Goal: Communication & Community: Answer question/provide support

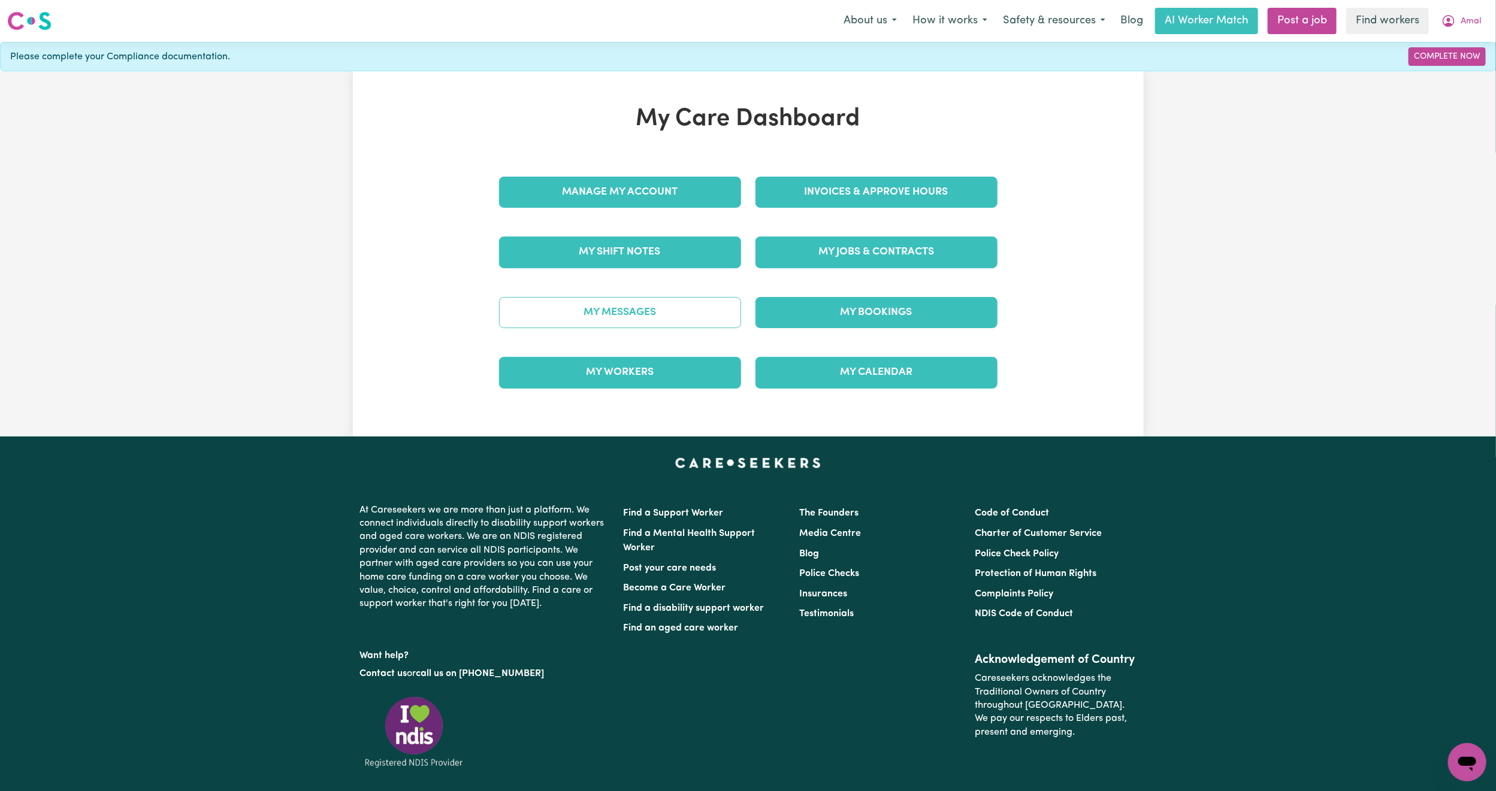
click at [660, 309] on link "My Messages" at bounding box center [620, 312] width 242 height 31
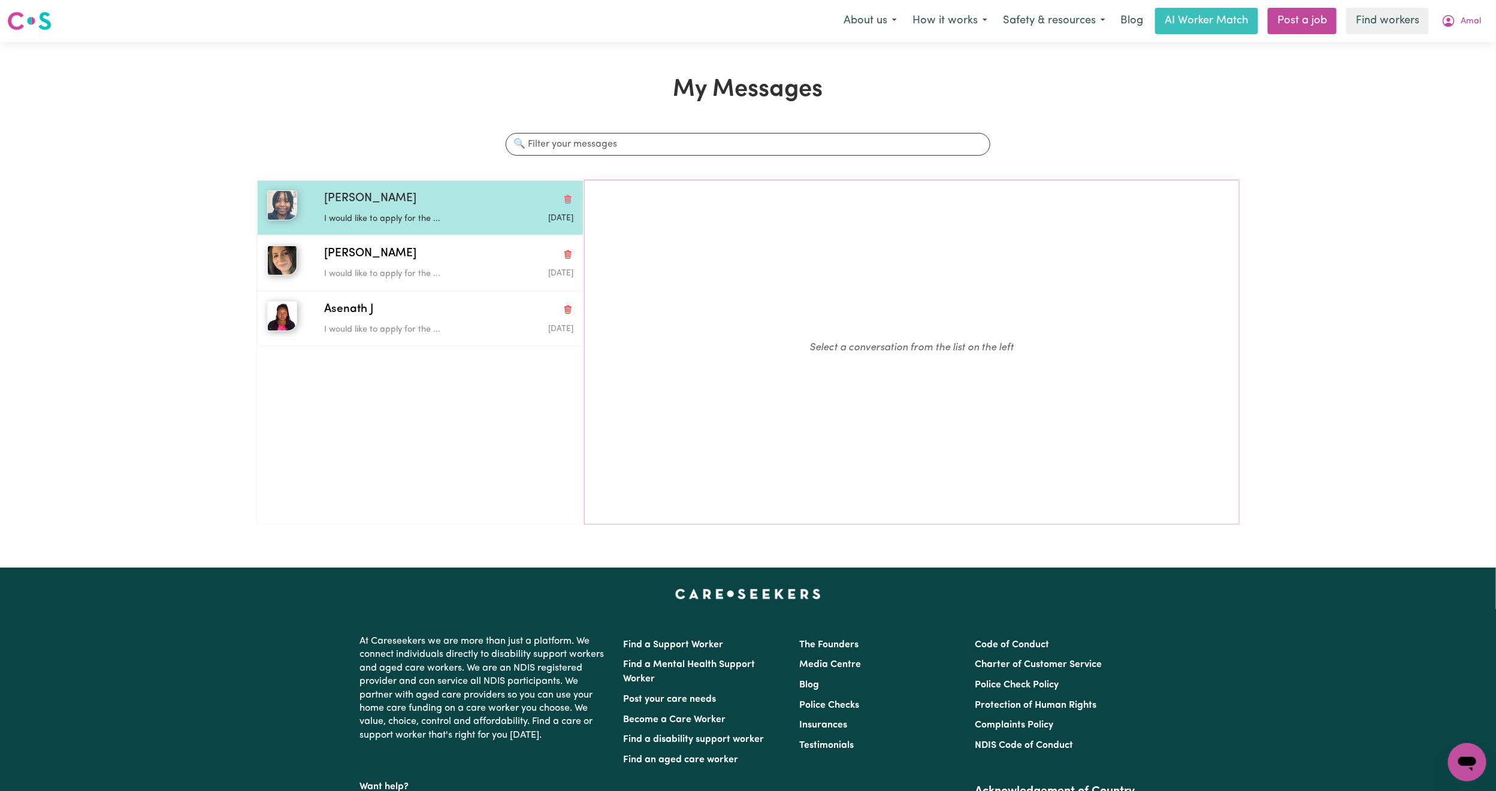
click at [349, 212] on div "I would like to apply for the ..." at bounding box center [407, 217] width 166 height 18
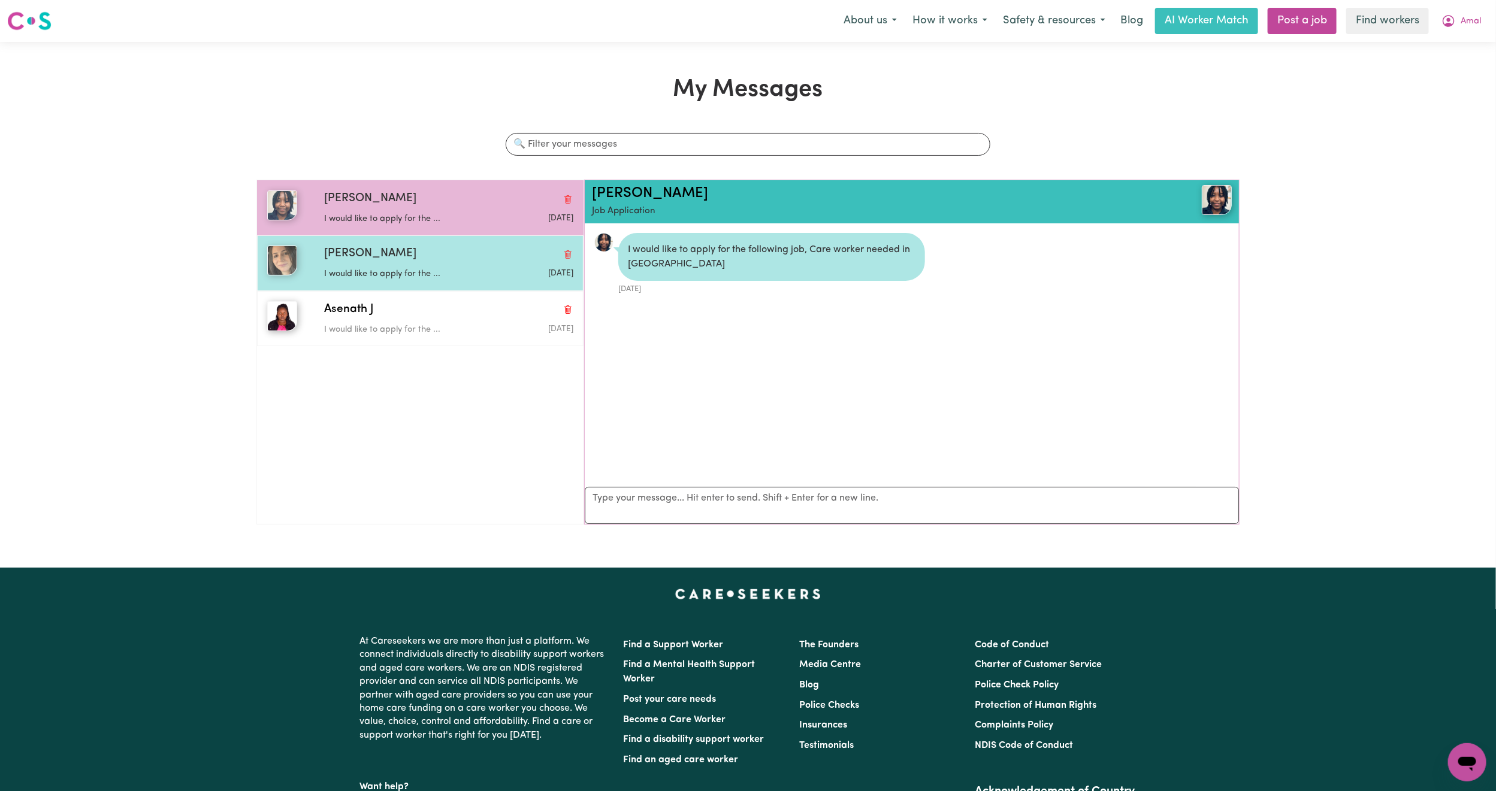
scroll to position [8, 0]
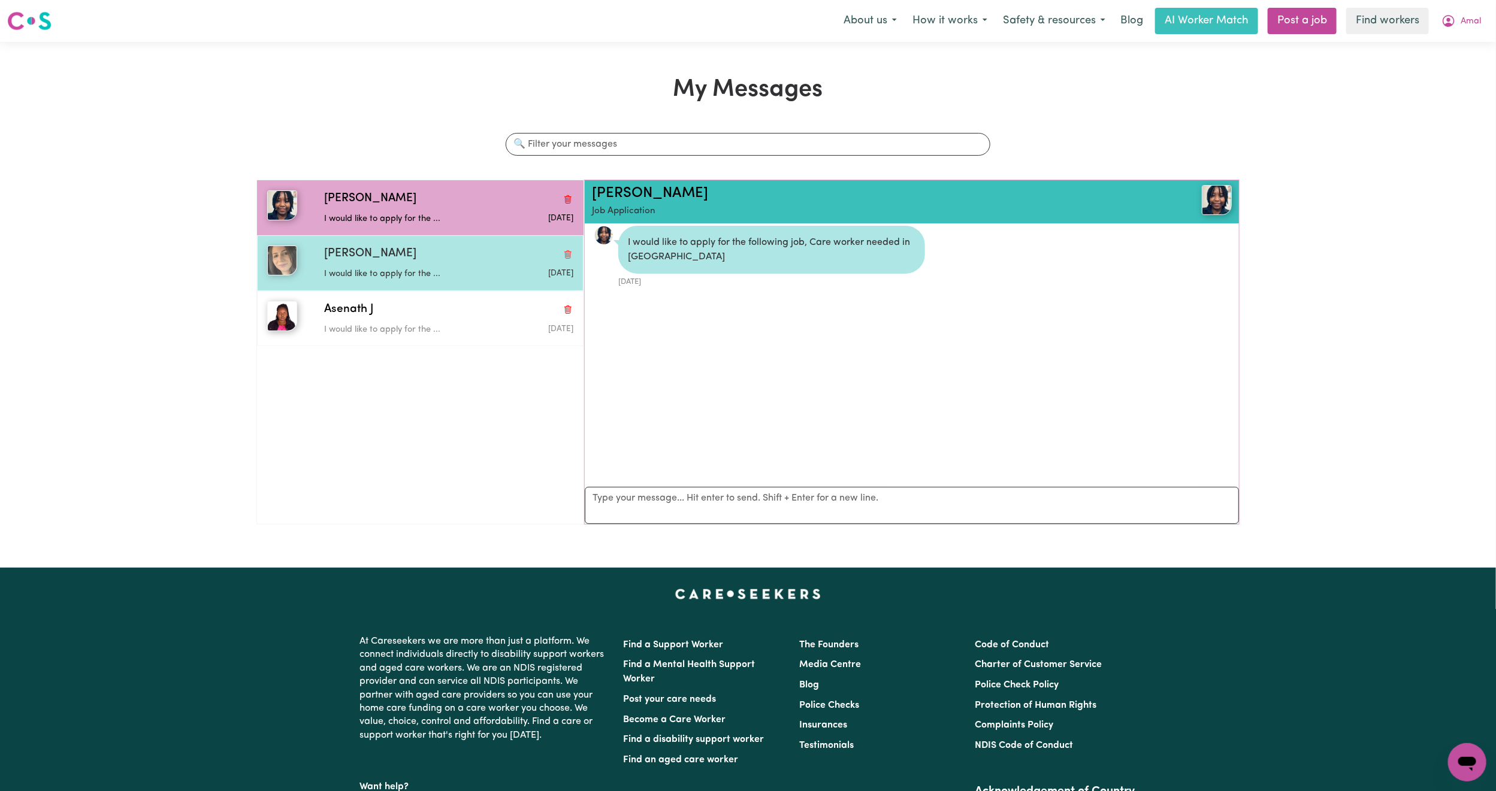
click at [356, 277] on p "I would like to apply for the ..." at bounding box center [407, 274] width 166 height 13
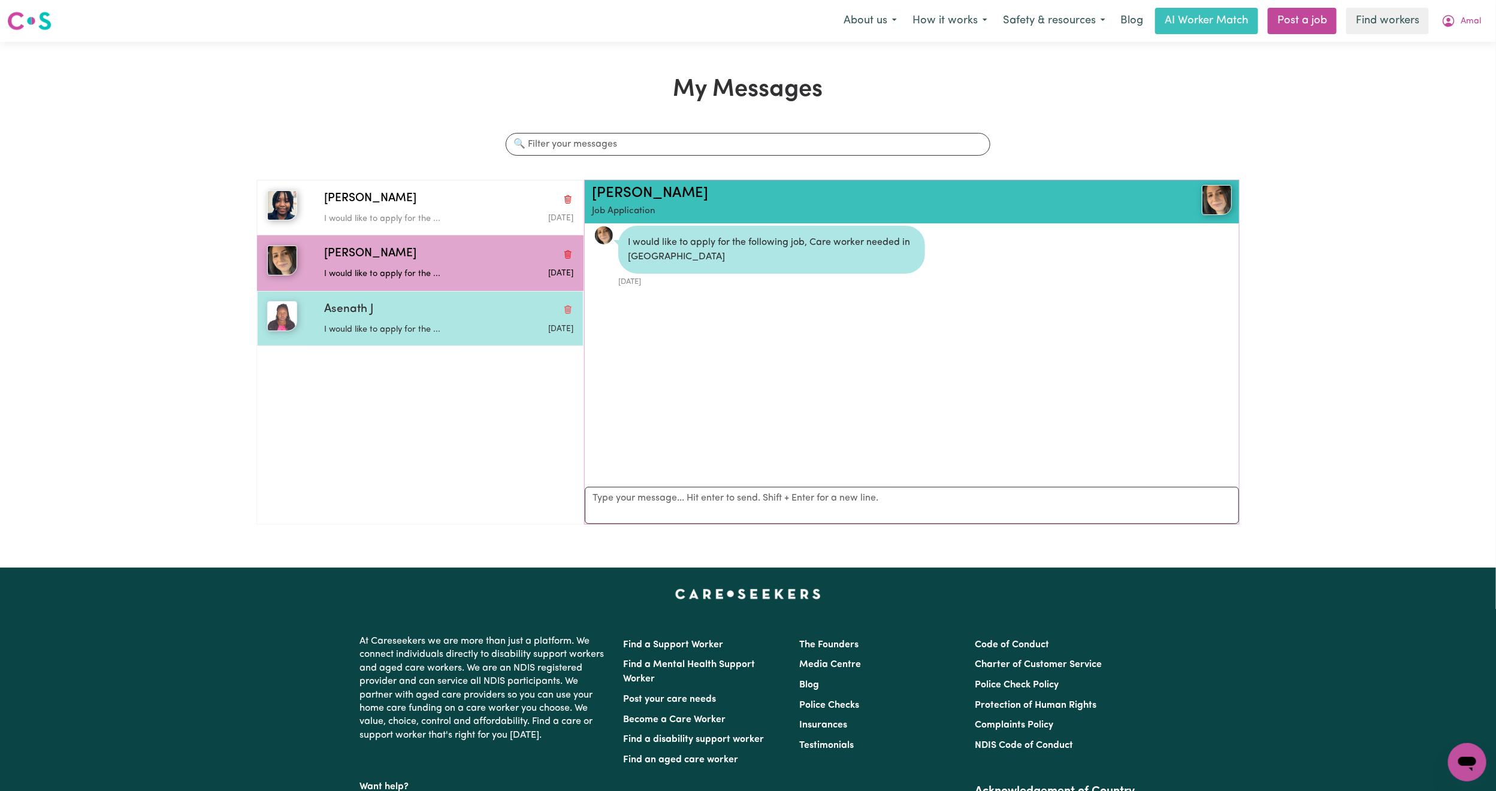
click at [358, 325] on p "I would like to apply for the ..." at bounding box center [407, 329] width 166 height 13
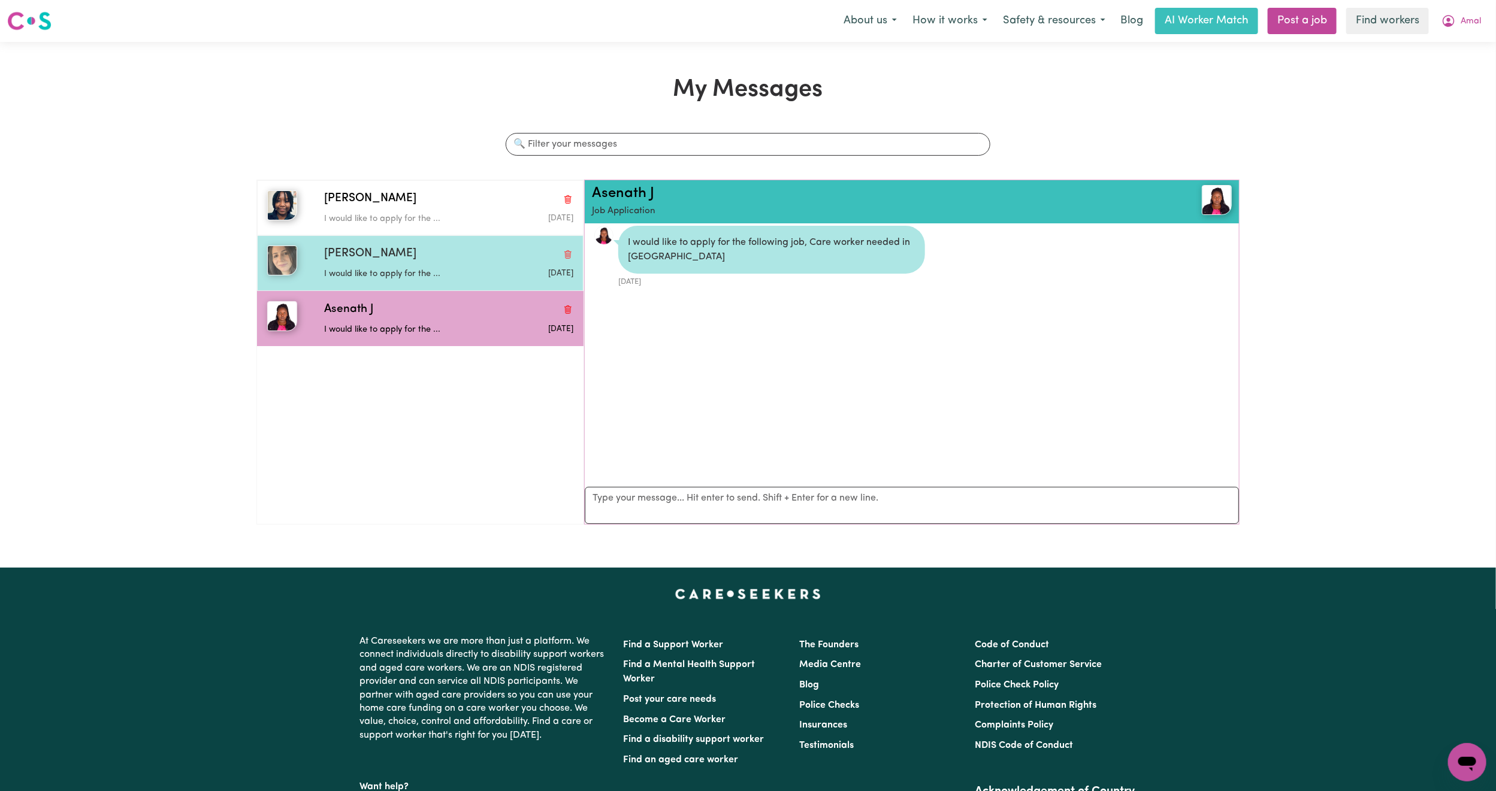
click at [417, 273] on p "I would like to apply for the ..." at bounding box center [407, 274] width 166 height 13
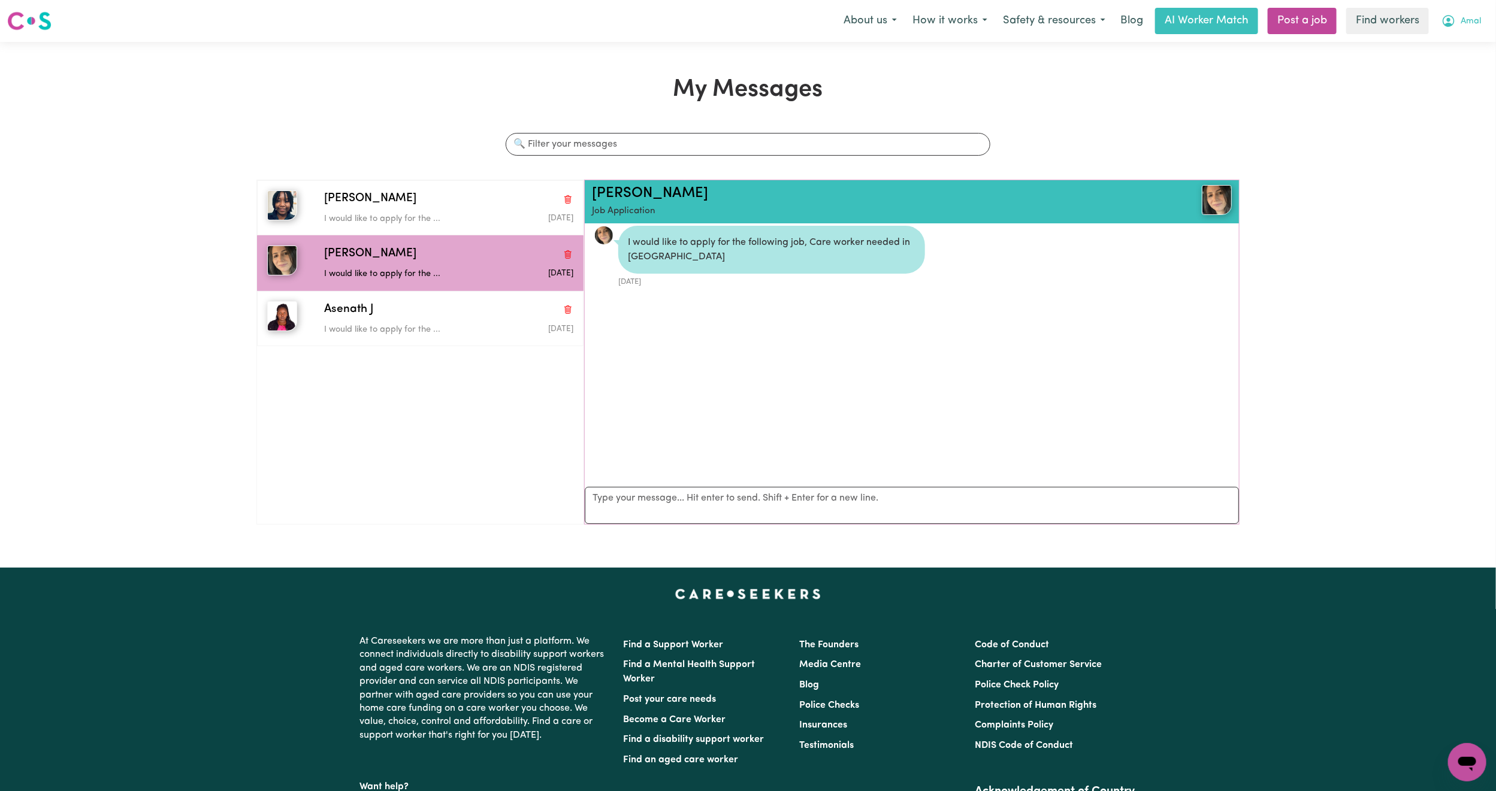
click at [1455, 25] on button "Amal" at bounding box center [1460, 20] width 55 height 25
click at [1433, 66] on link "Logout" at bounding box center [1440, 68] width 95 height 23
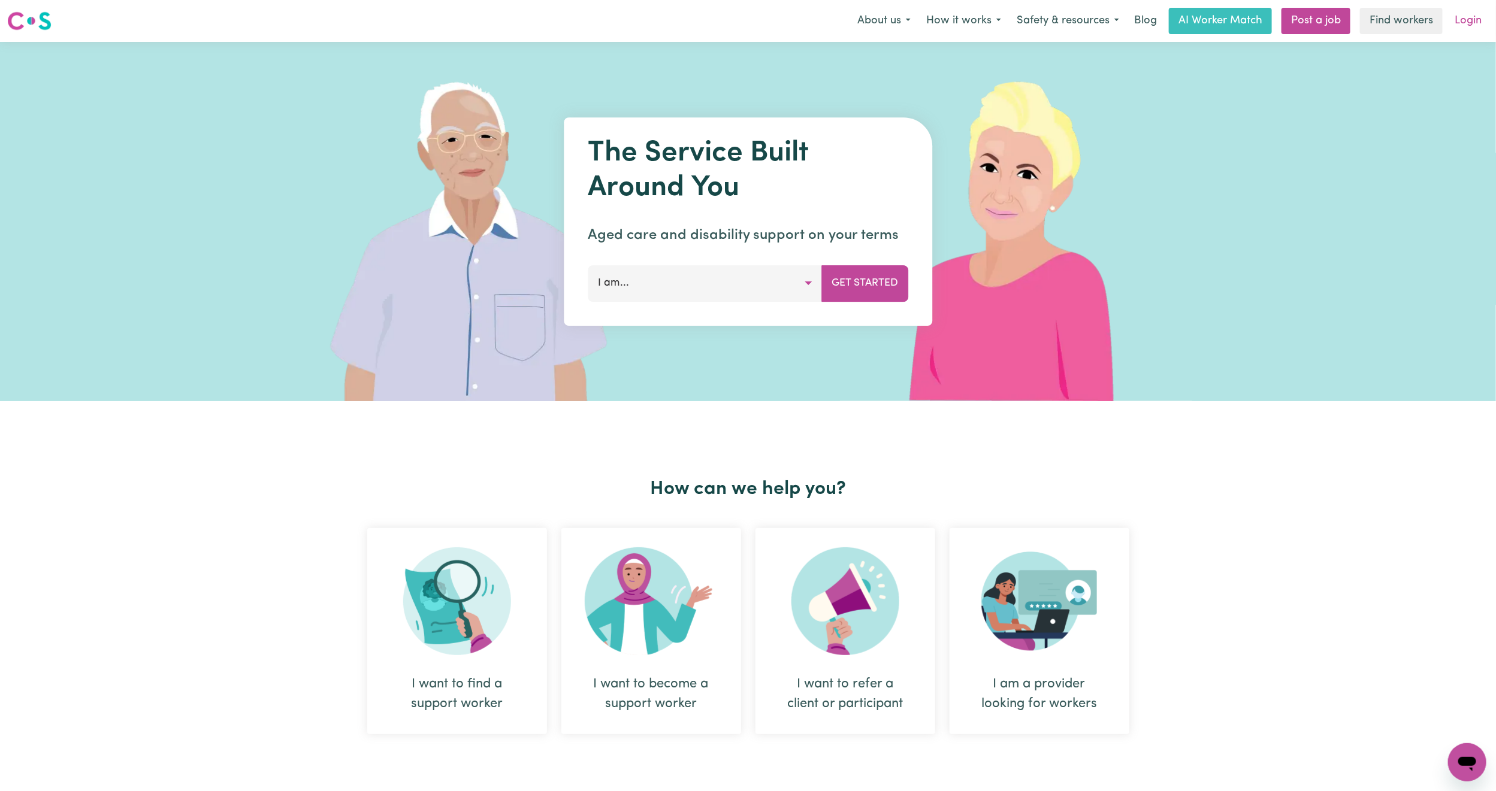
click at [1465, 26] on link "Login" at bounding box center [1467, 21] width 41 height 26
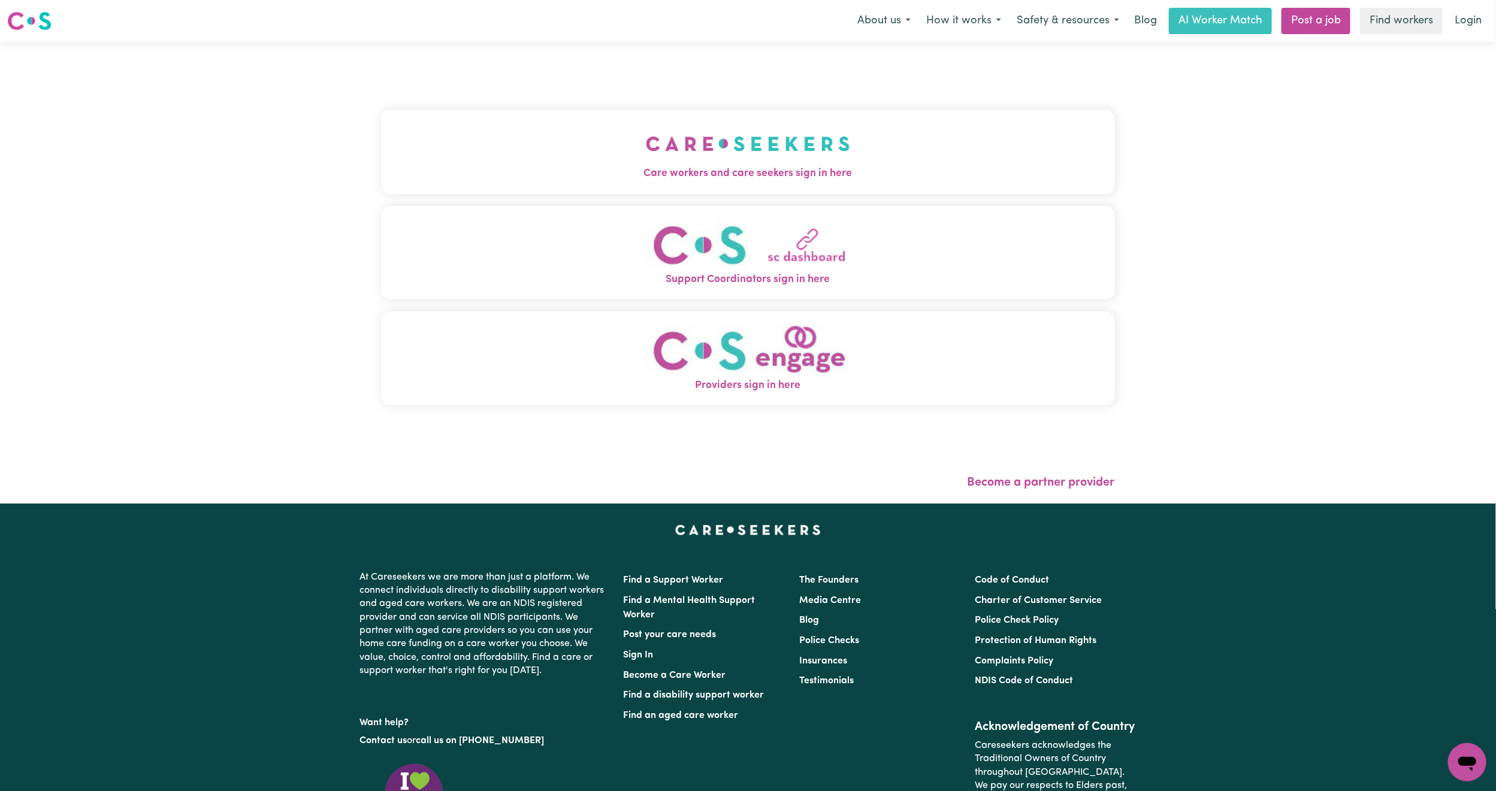
click at [557, 169] on span "Care workers and care seekers sign in here" at bounding box center [748, 174] width 734 height 16
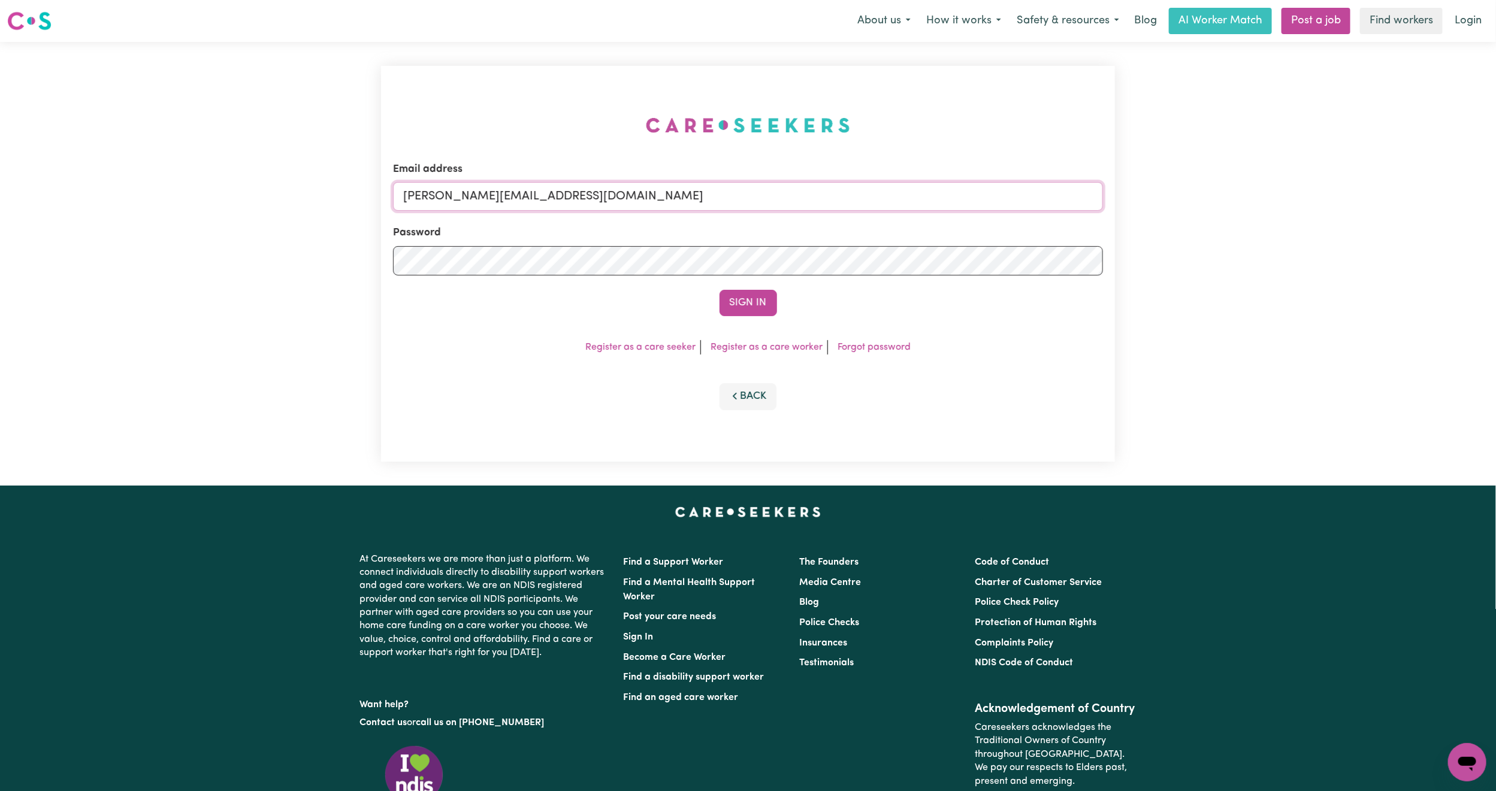
click at [476, 192] on input "[PERSON_NAME][EMAIL_ADDRESS][DOMAIN_NAME]" at bounding box center [748, 196] width 710 height 29
drag, startPoint x: 468, startPoint y: 201, endPoint x: 707, endPoint y: 217, distance: 239.5
click at [707, 217] on form "Email address [EMAIL_ADDRESS][PERSON_NAME][DOMAIN_NAME] Password Sign In" at bounding box center [748, 239] width 710 height 155
type input "superuser~[EMAIL_ADDRESS][DOMAIN_NAME]"
click at [764, 298] on button "Sign In" at bounding box center [747, 303] width 57 height 26
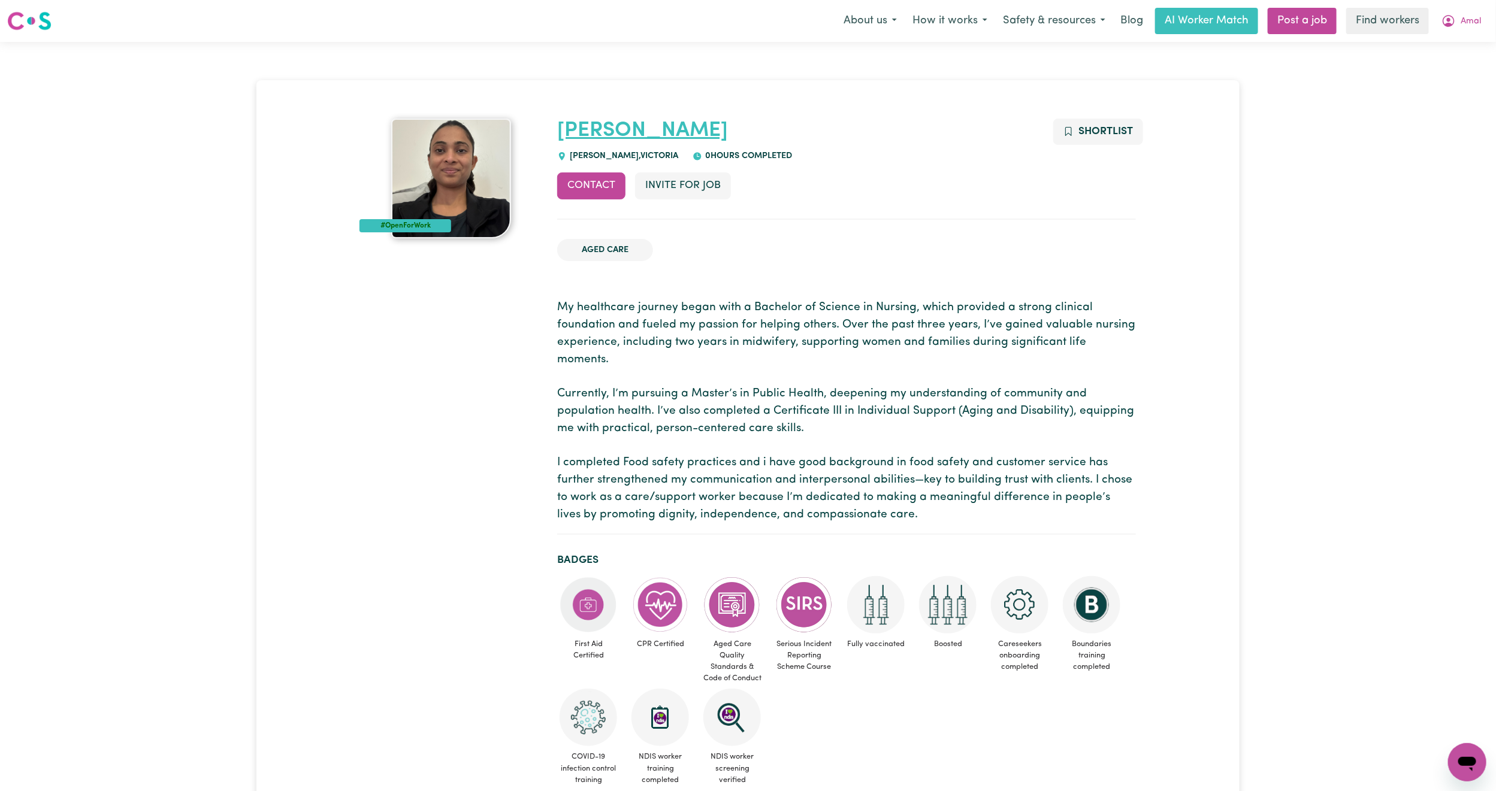
click at [597, 128] on link "[PERSON_NAME]" at bounding box center [642, 130] width 171 height 21
